Goal: Task Accomplishment & Management: Manage account settings

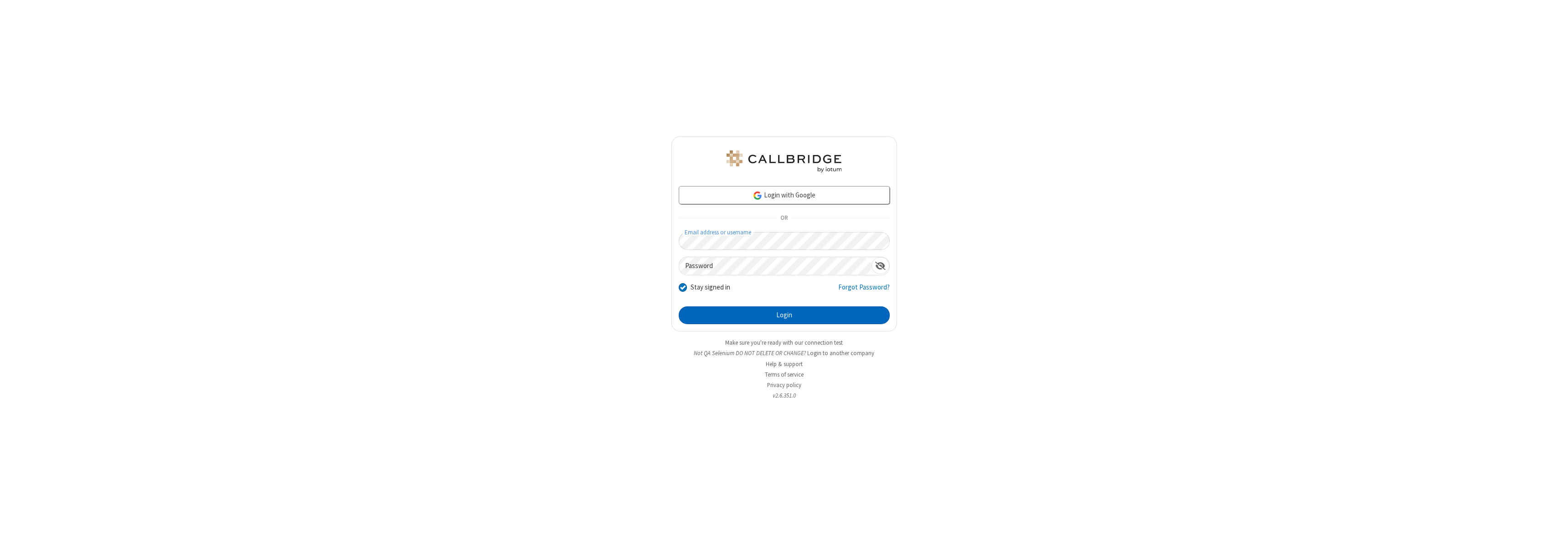
click at [784, 315] on button "Login" at bounding box center [784, 315] width 211 height 18
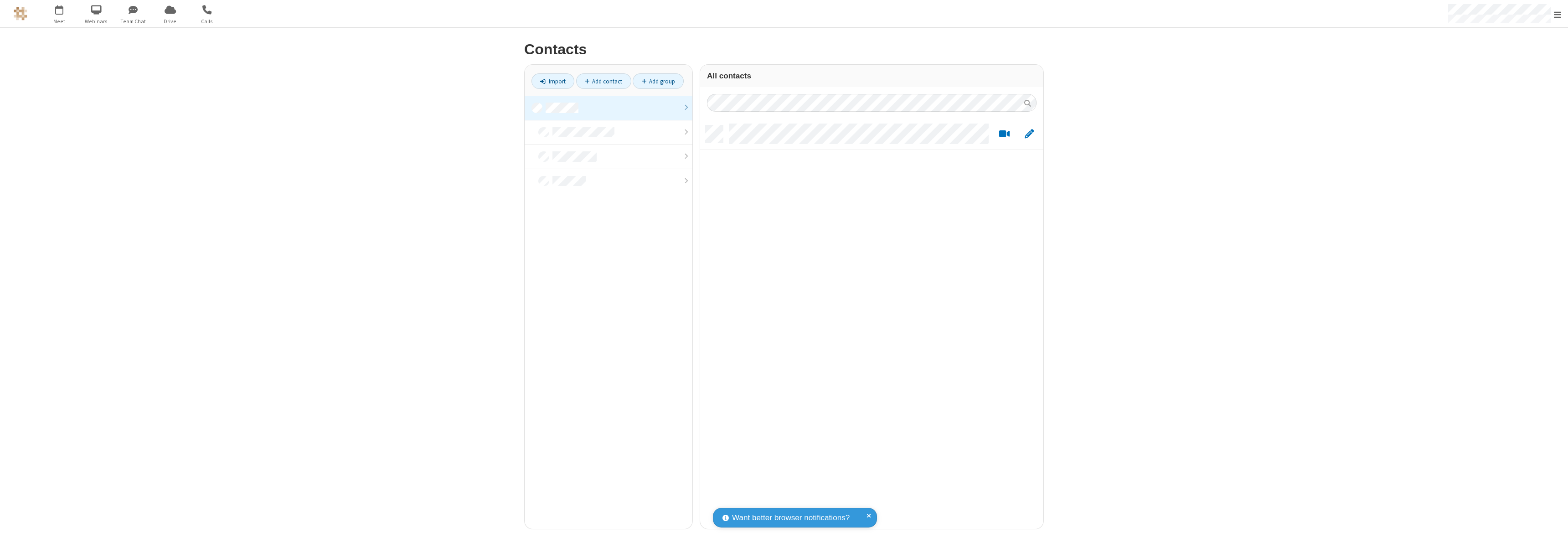
click at [609, 108] on link at bounding box center [609, 108] width 168 height 24
click at [603, 81] on link "Add contact" at bounding box center [604, 81] width 55 height 15
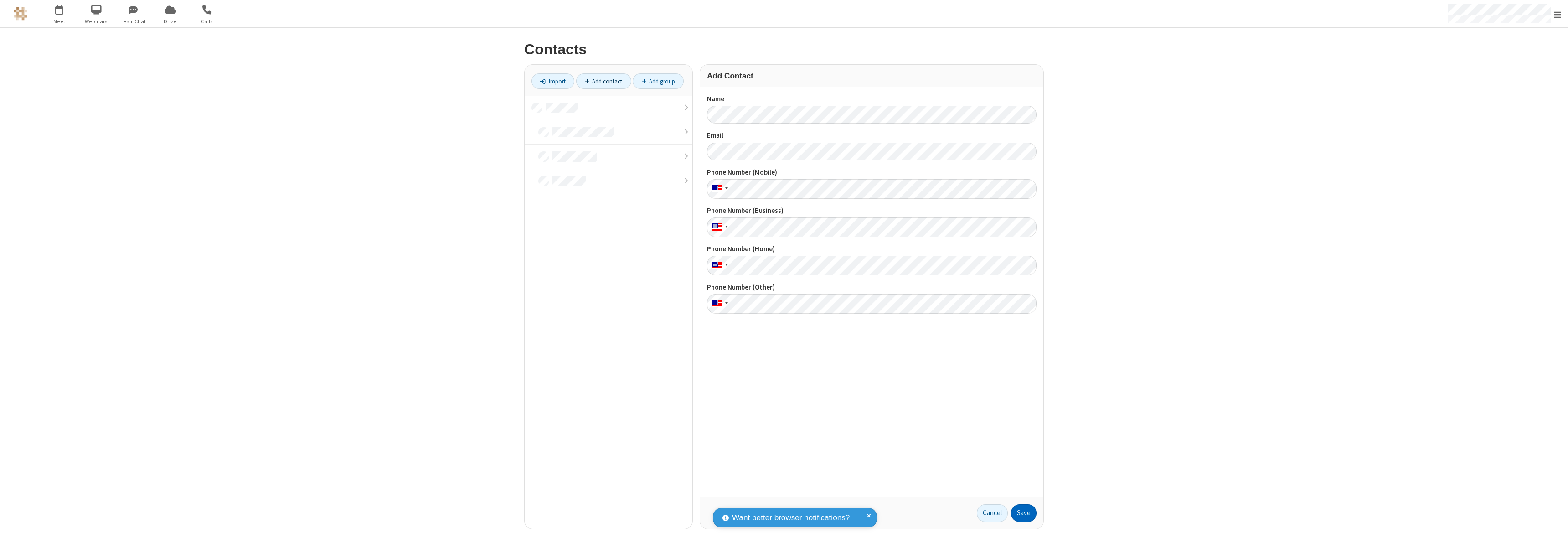
click at [1024, 513] on button "Save" at bounding box center [1024, 513] width 26 height 18
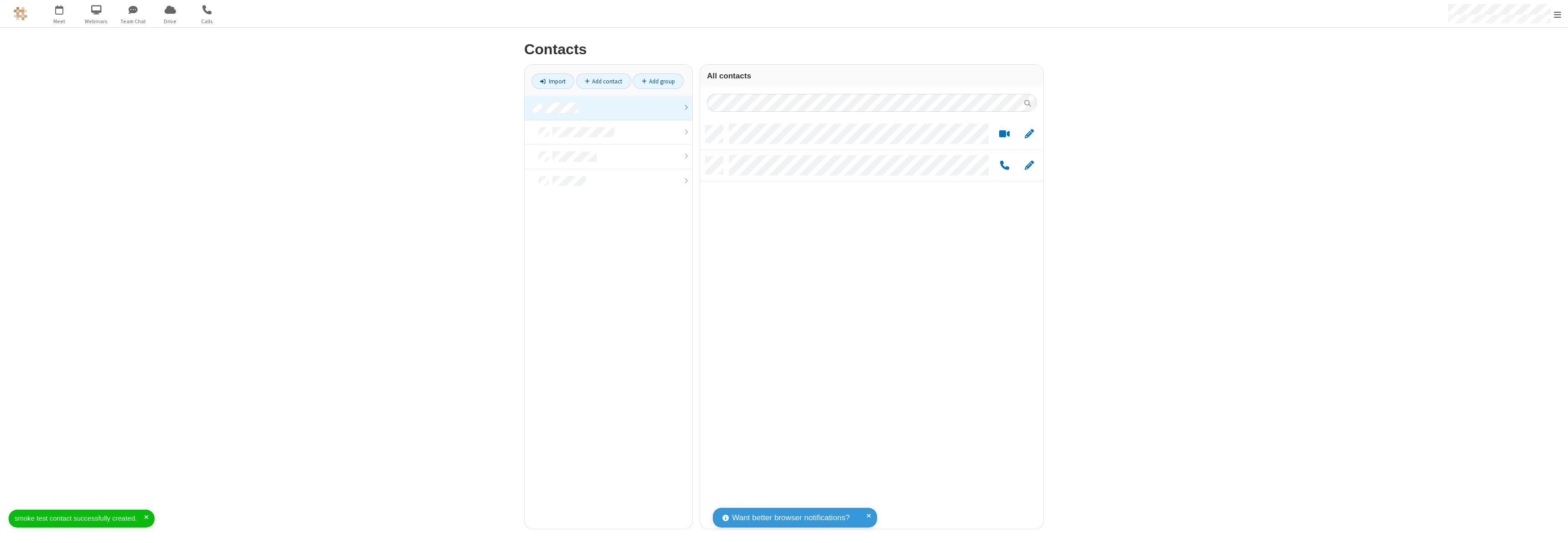
scroll to position [404, 337]
click at [603, 81] on link "Add contact" at bounding box center [604, 81] width 55 height 15
